Goal: Information Seeking & Learning: Learn about a topic

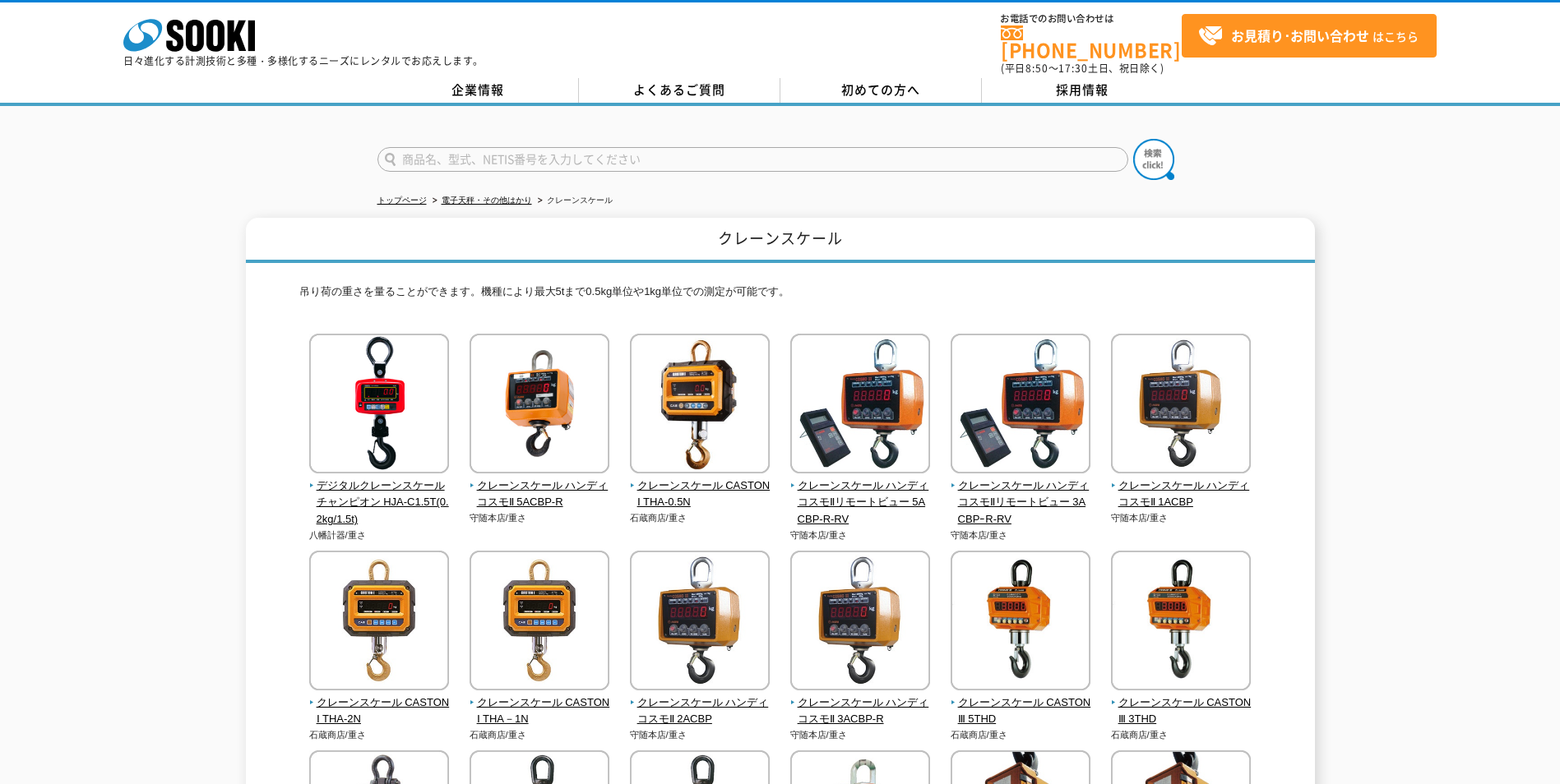
click at [588, 148] on input "text" at bounding box center [753, 159] width 750 height 24
type input "商品名、型式、NETIS番号を入力してください"
click at [235, 56] on p "日々進化する計測技術と多種・多様化するニーズにレンタルでお応えします。" at bounding box center [303, 61] width 360 height 10
click at [551, 153] on input "text" at bounding box center [753, 159] width 750 height 24
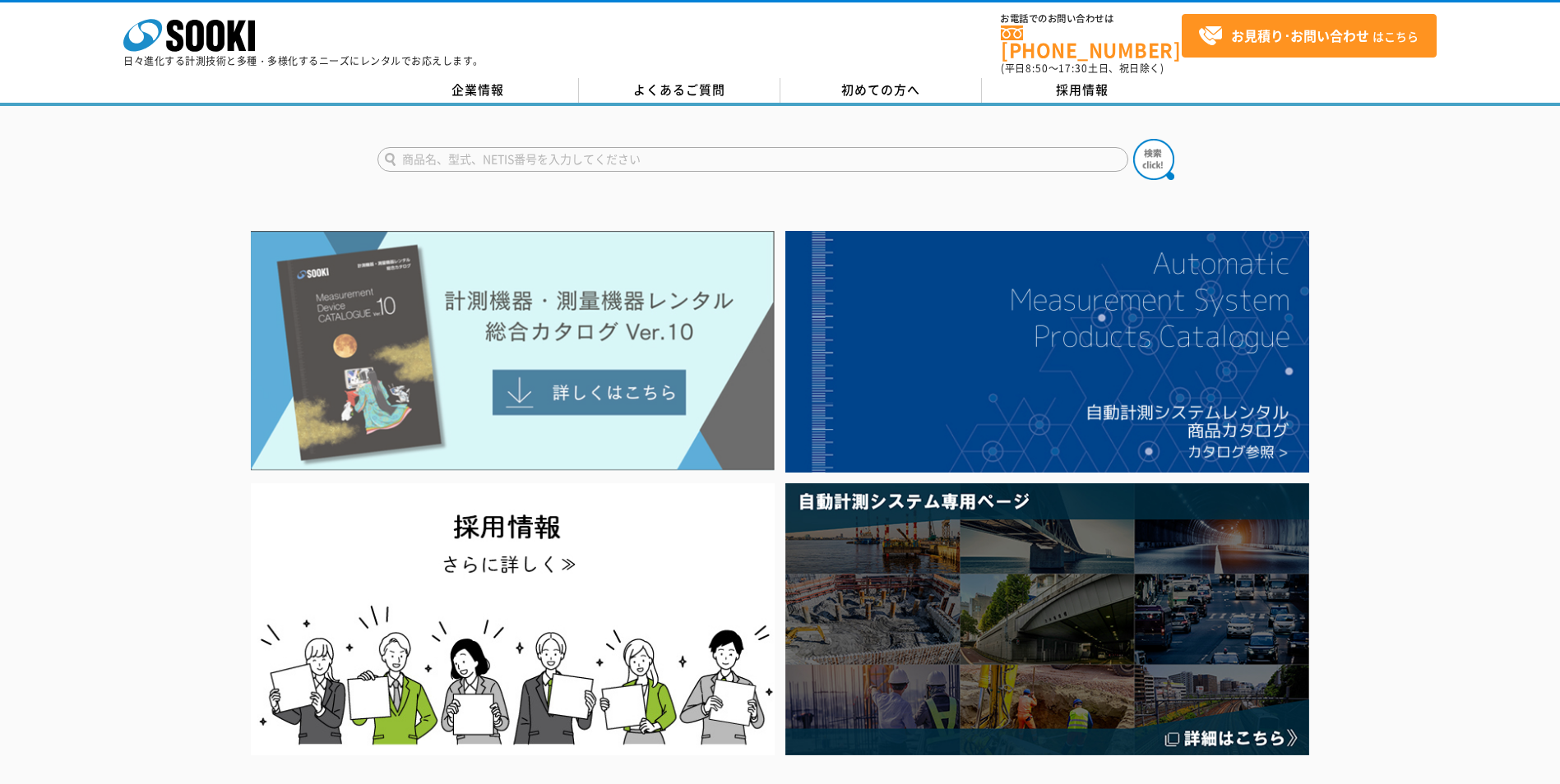
click at [623, 378] on img at bounding box center [512, 351] width 524 height 240
